Goal: Browse casually: Explore the website without a specific task or goal

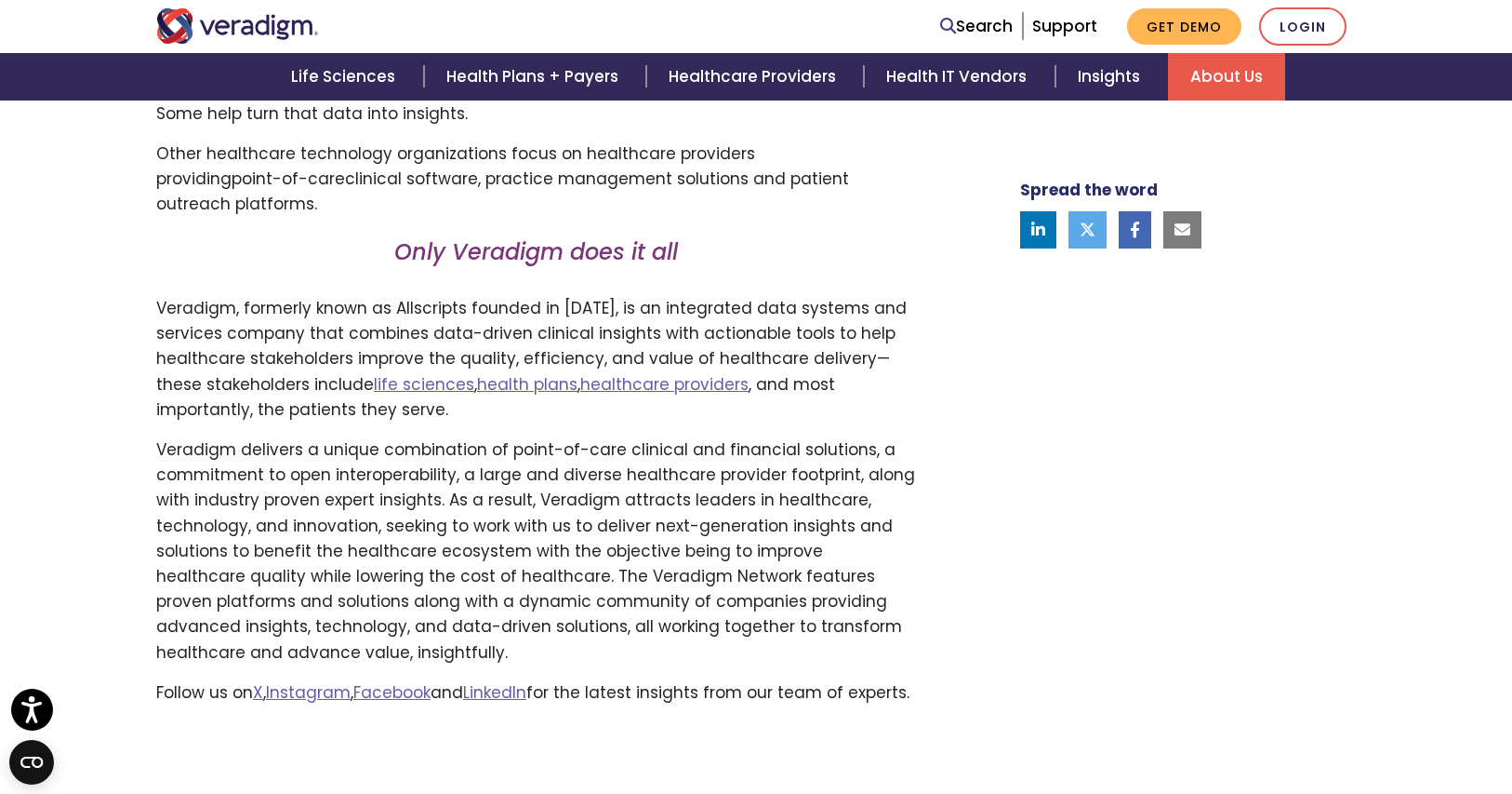
click at [1073, 440] on div "Spread the word" at bounding box center [1165, 138] width 409 height 1164
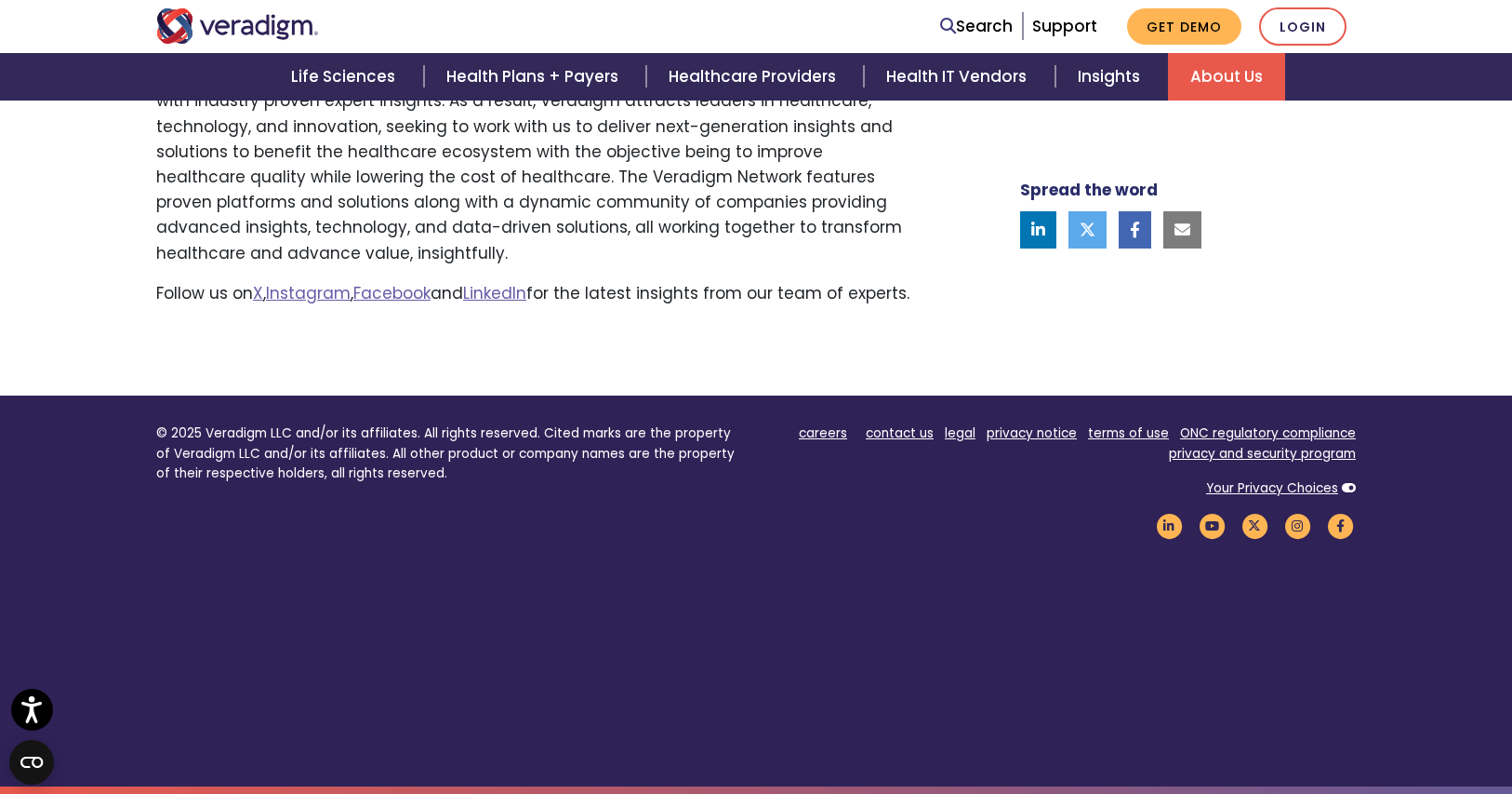
scroll to position [1508, 0]
click at [930, 572] on footer "© 2025 Veradigm LLC and/or its affiliates. All rights reserved. Cited marks are…" at bounding box center [756, 591] width 1512 height 391
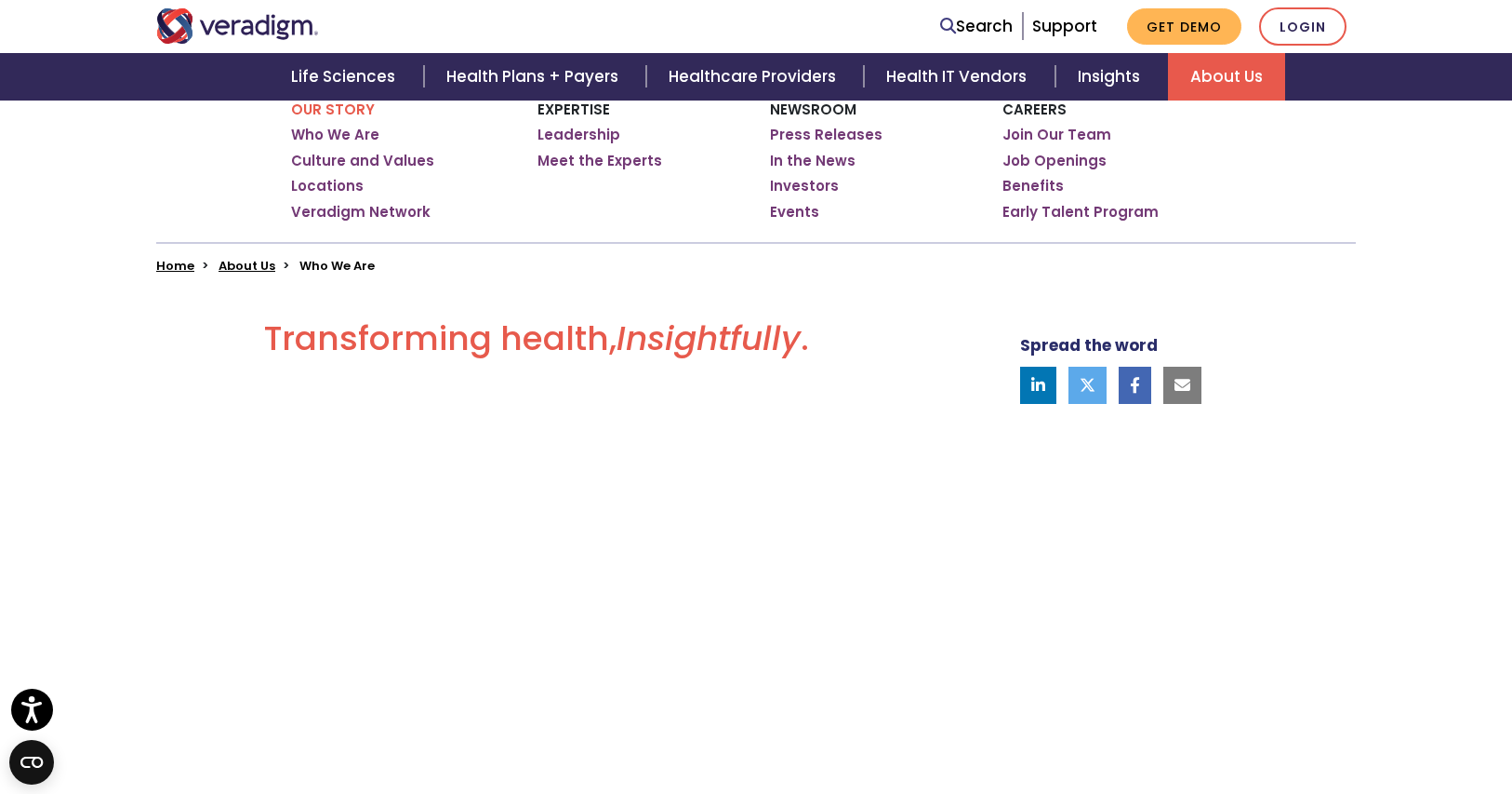
scroll to position [0, 0]
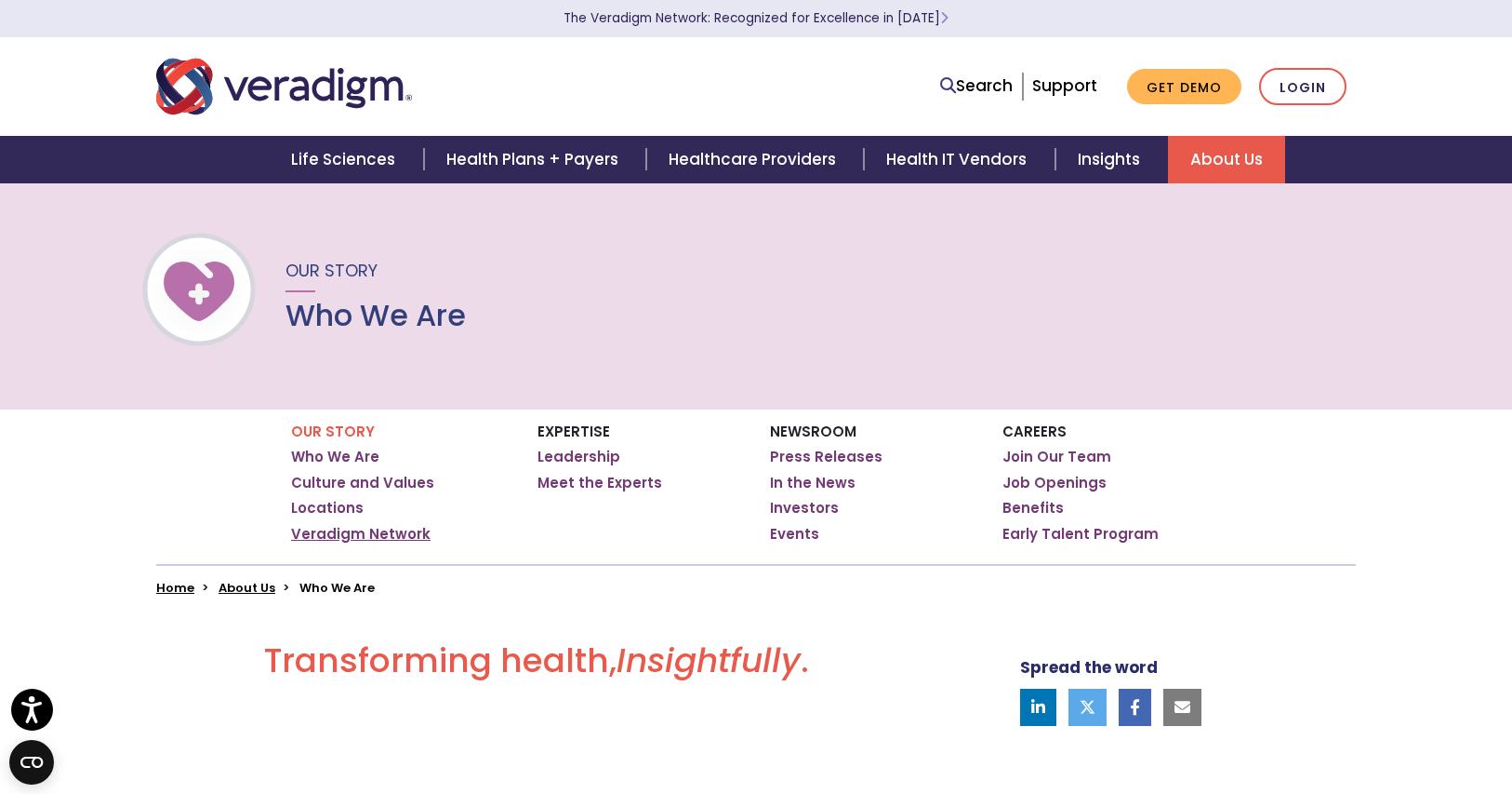
click at [341, 532] on link "Veradigm Network" at bounding box center [361, 533] width 139 height 18
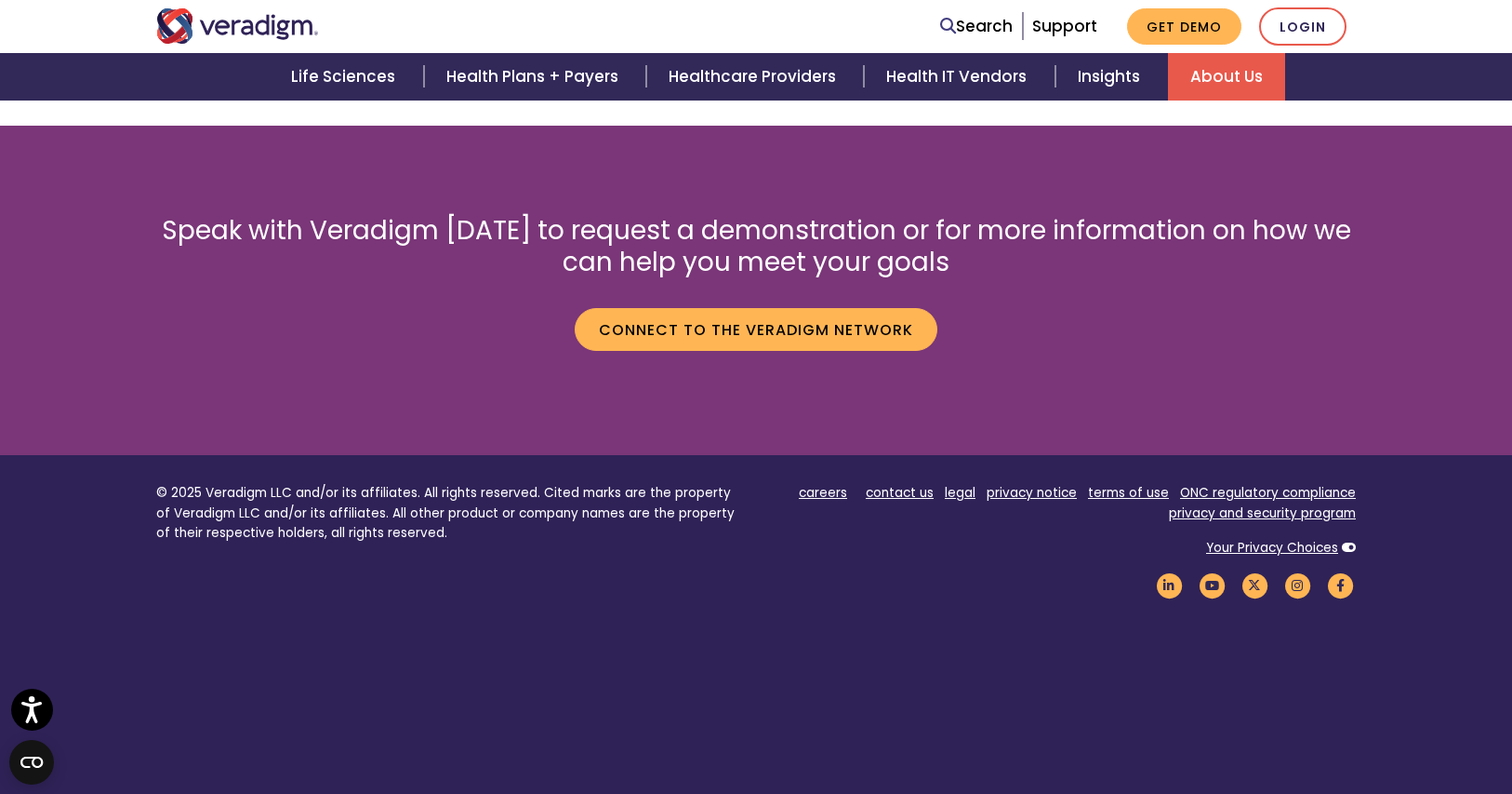
scroll to position [3309, 0]
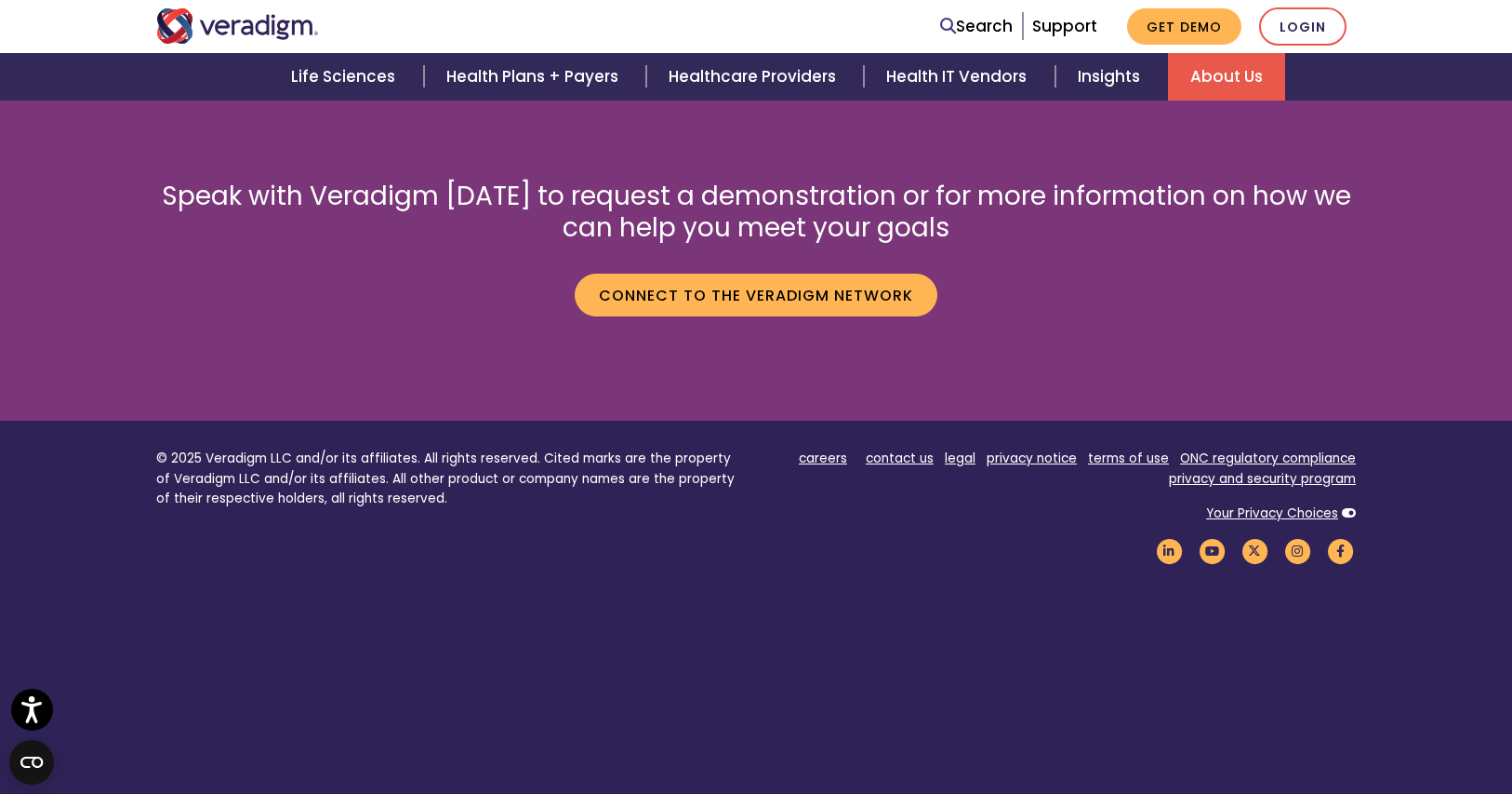
click at [794, 671] on footer "© 2025 Veradigm LLC and/or its affiliates. All rights reserved. Cited marks are…" at bounding box center [756, 616] width 1512 height 391
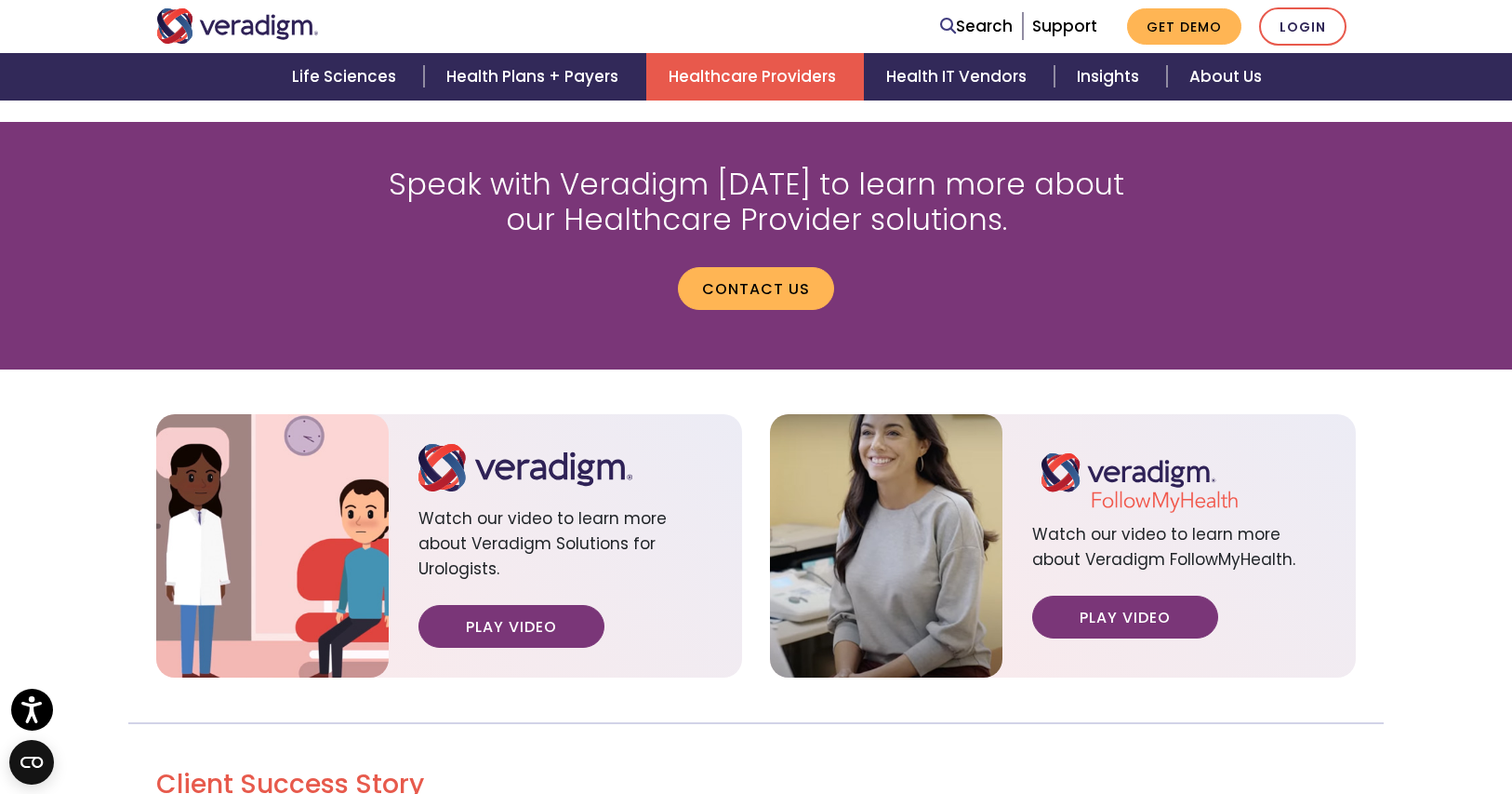
scroll to position [2478, 0]
